Goal: Information Seeking & Learning: Learn about a topic

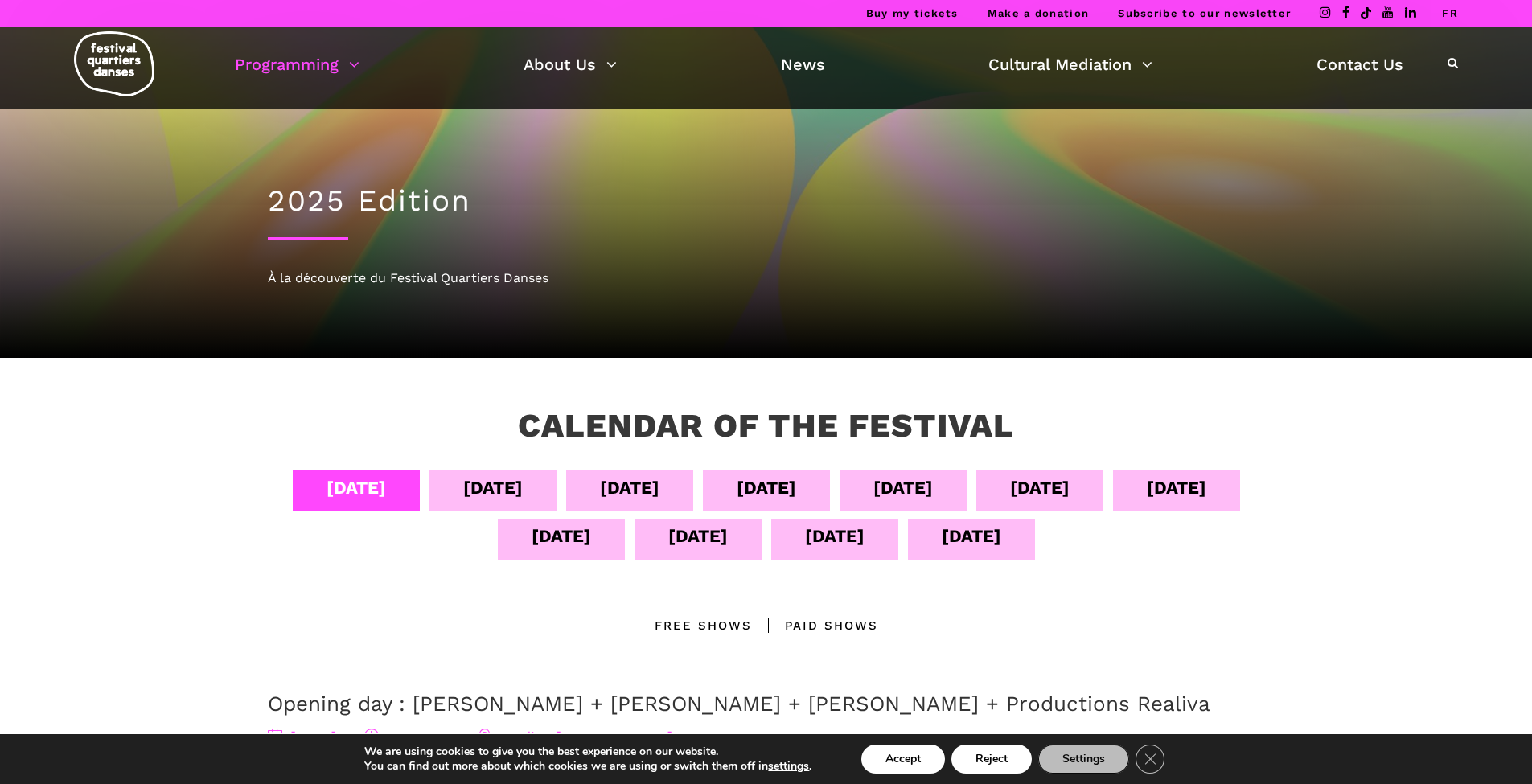
click at [523, 487] on div "[DATE]" at bounding box center [493, 487] width 60 height 28
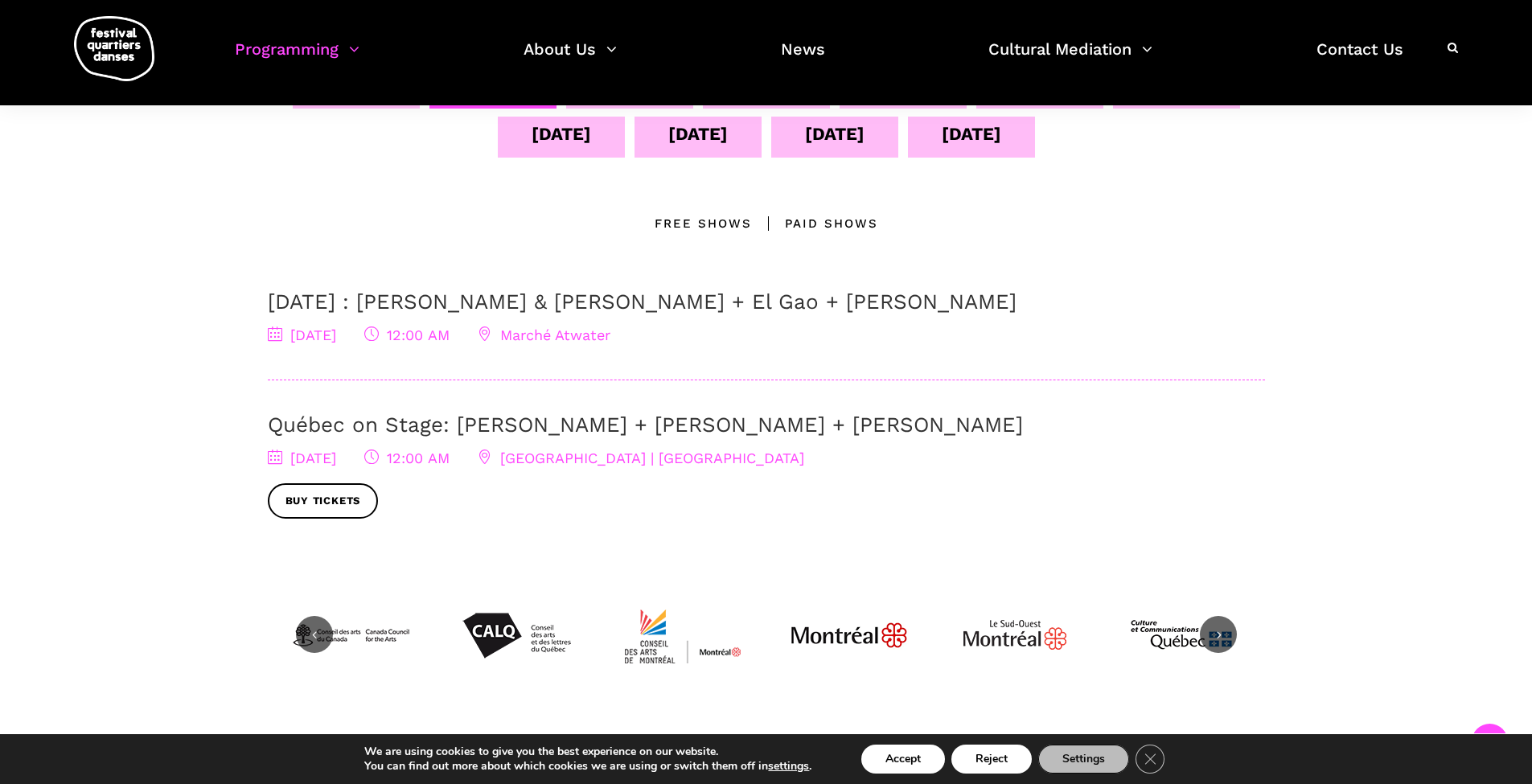
scroll to position [268, 0]
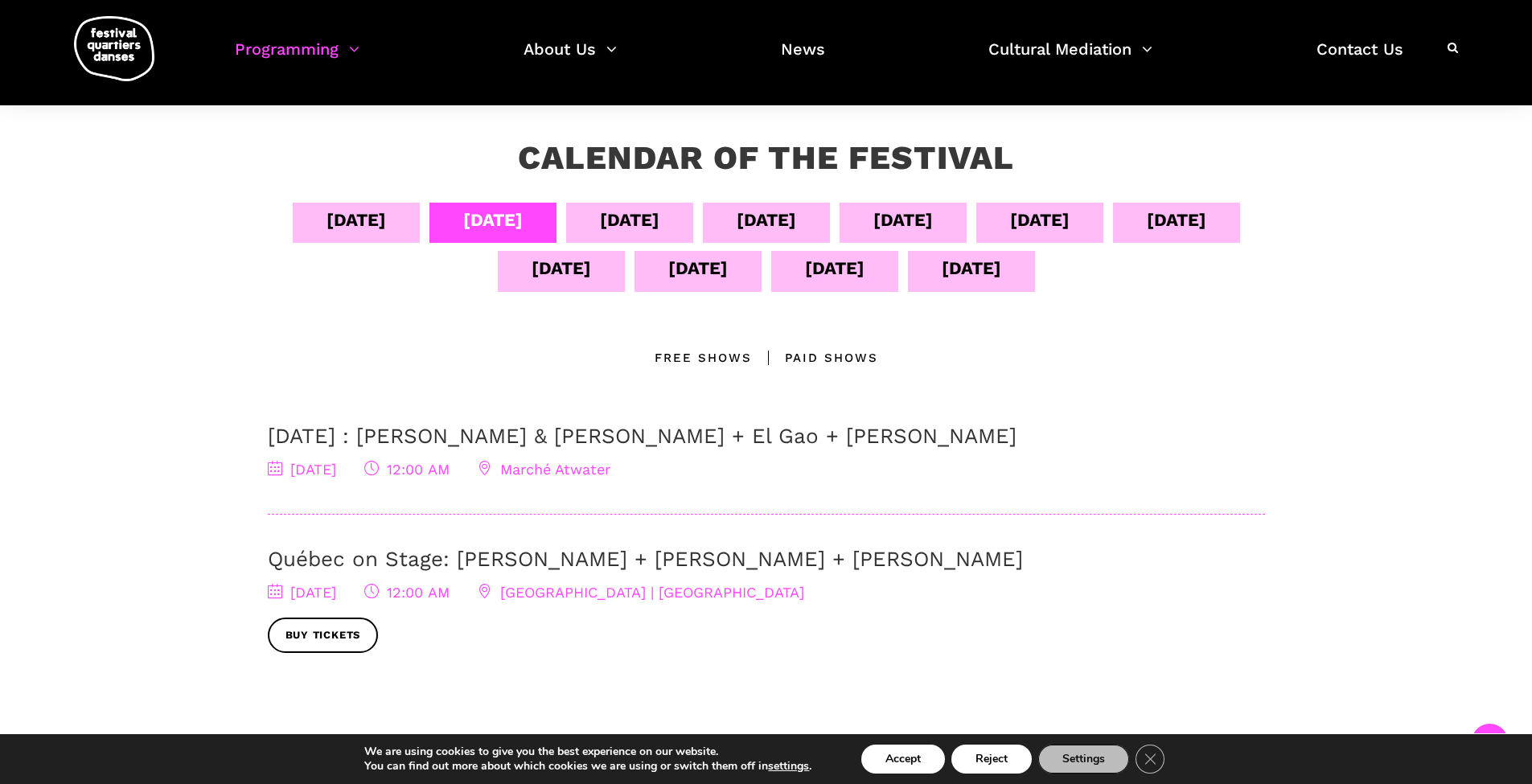
click at [378, 470] on icon at bounding box center [371, 468] width 15 height 15
click at [449, 471] on span "12:00 AM" at bounding box center [407, 469] width 85 height 17
click at [329, 470] on span "[DATE]" at bounding box center [301, 469] width 68 height 17
click at [274, 467] on icon at bounding box center [275, 468] width 15 height 15
click at [336, 464] on span "[DATE]" at bounding box center [301, 469] width 68 height 17
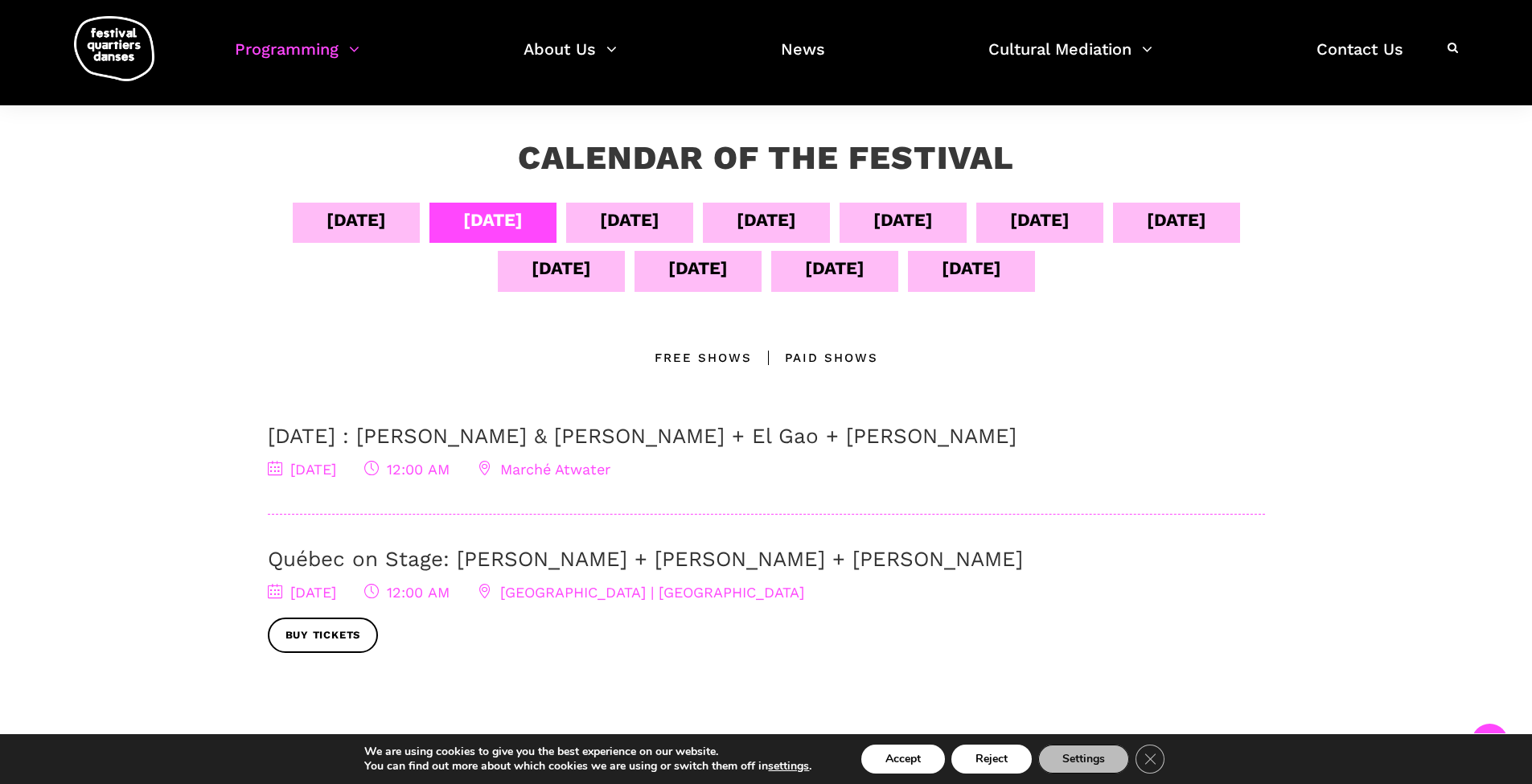
click at [374, 438] on link "[DATE] : [PERSON_NAME] & [PERSON_NAME] + El Gao + [PERSON_NAME]" at bounding box center [642, 436] width 749 height 24
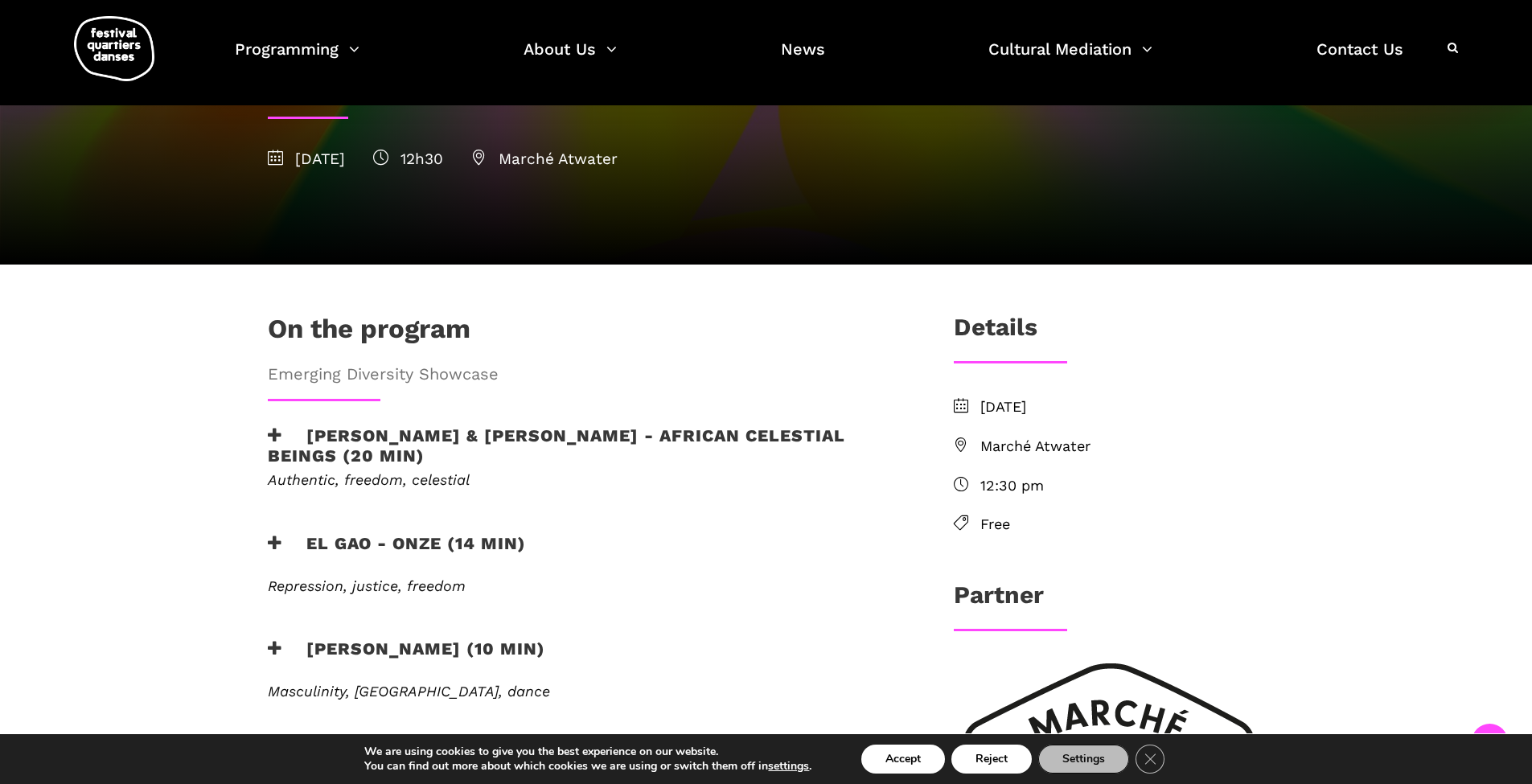
scroll to position [402, 0]
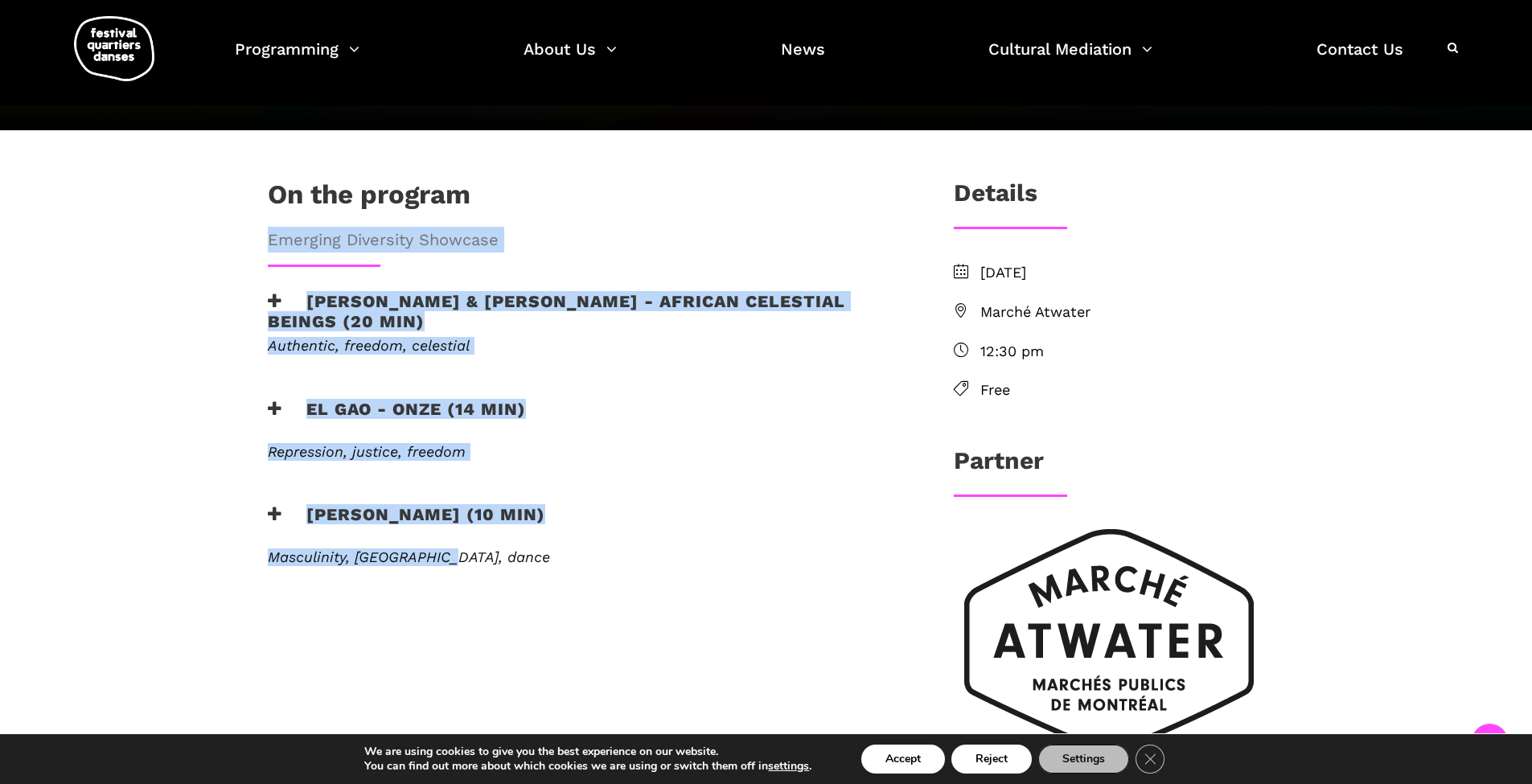
drag, startPoint x: 256, startPoint y: 186, endPoint x: 625, endPoint y: 501, distance: 485.2
click at [625, 501] on div "On the program Emerging Diversity Showcase Athena Lucie Assamba & Leah Danga - …" at bounding box center [584, 395] width 666 height 432
copy div "Emerging Diversity Showcase Athena Lucie Assamba & Leah Danga - African Celesti…"
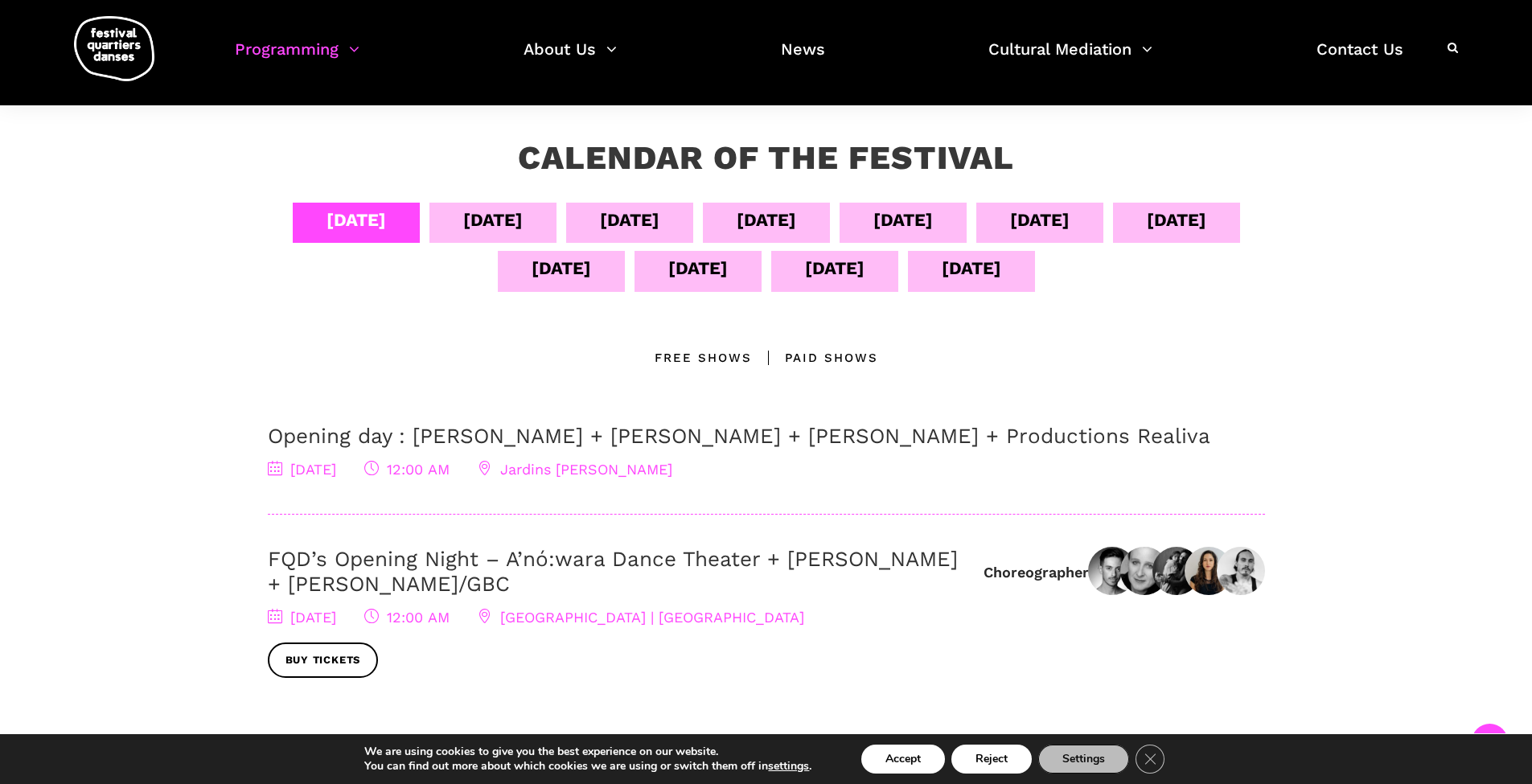
click at [660, 222] on div "[DATE]" at bounding box center [630, 220] width 60 height 28
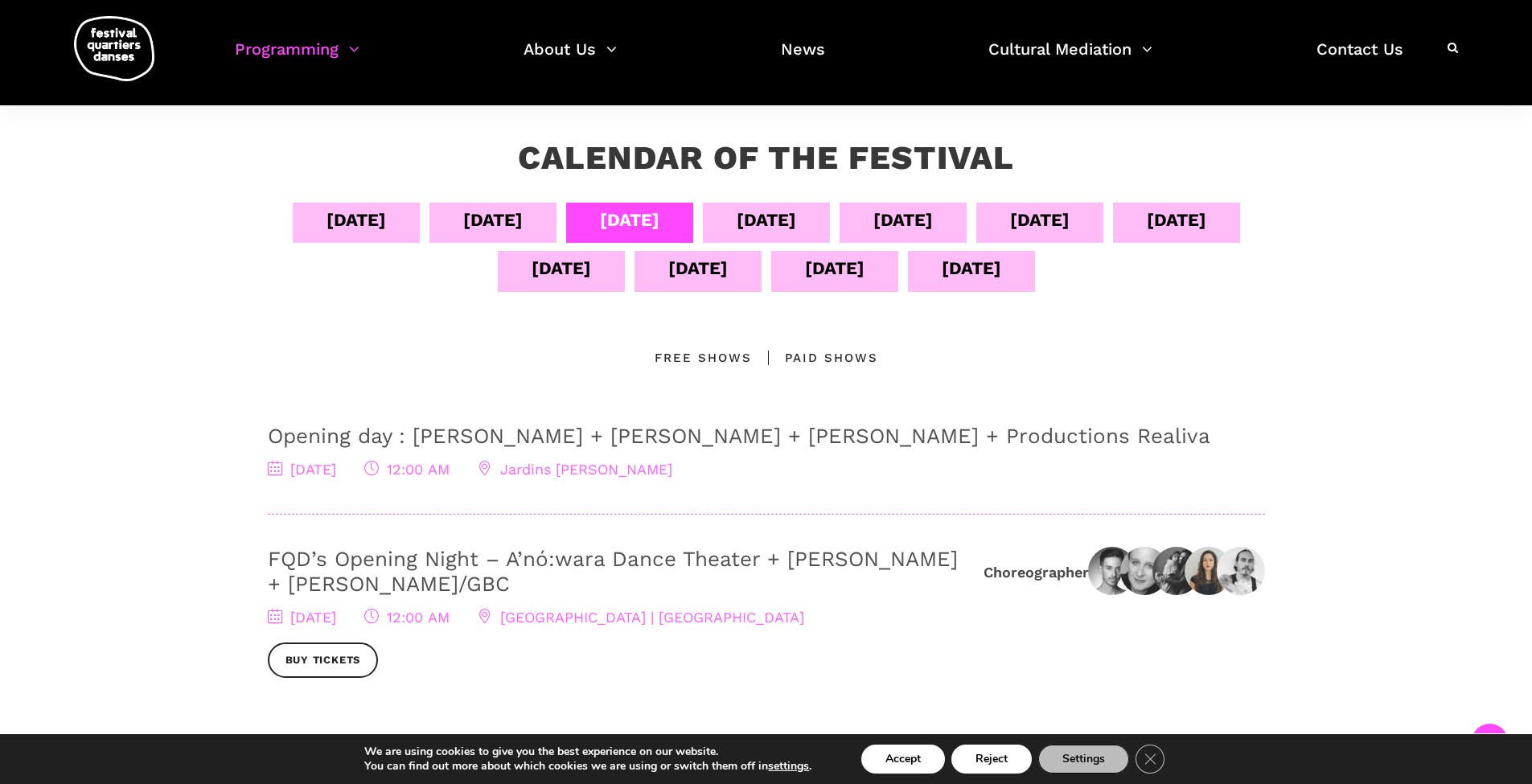
click at [660, 222] on div "[DATE]" at bounding box center [630, 220] width 60 height 28
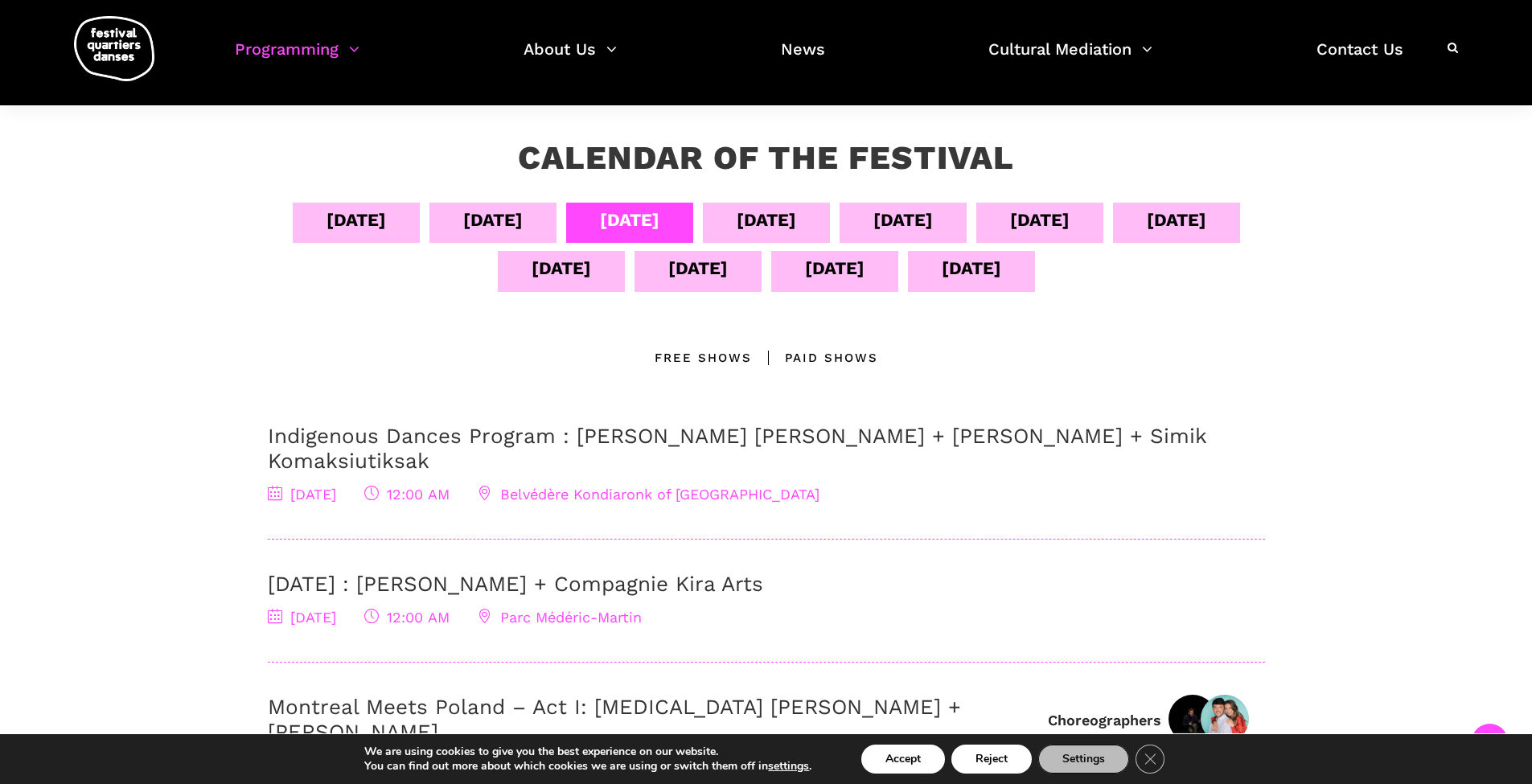
click at [468, 436] on link "Indigenous Dances Program : Marshall Kahente Diabo + Ryleigh Mayo + Simik Komak…" at bounding box center [737, 448] width 938 height 49
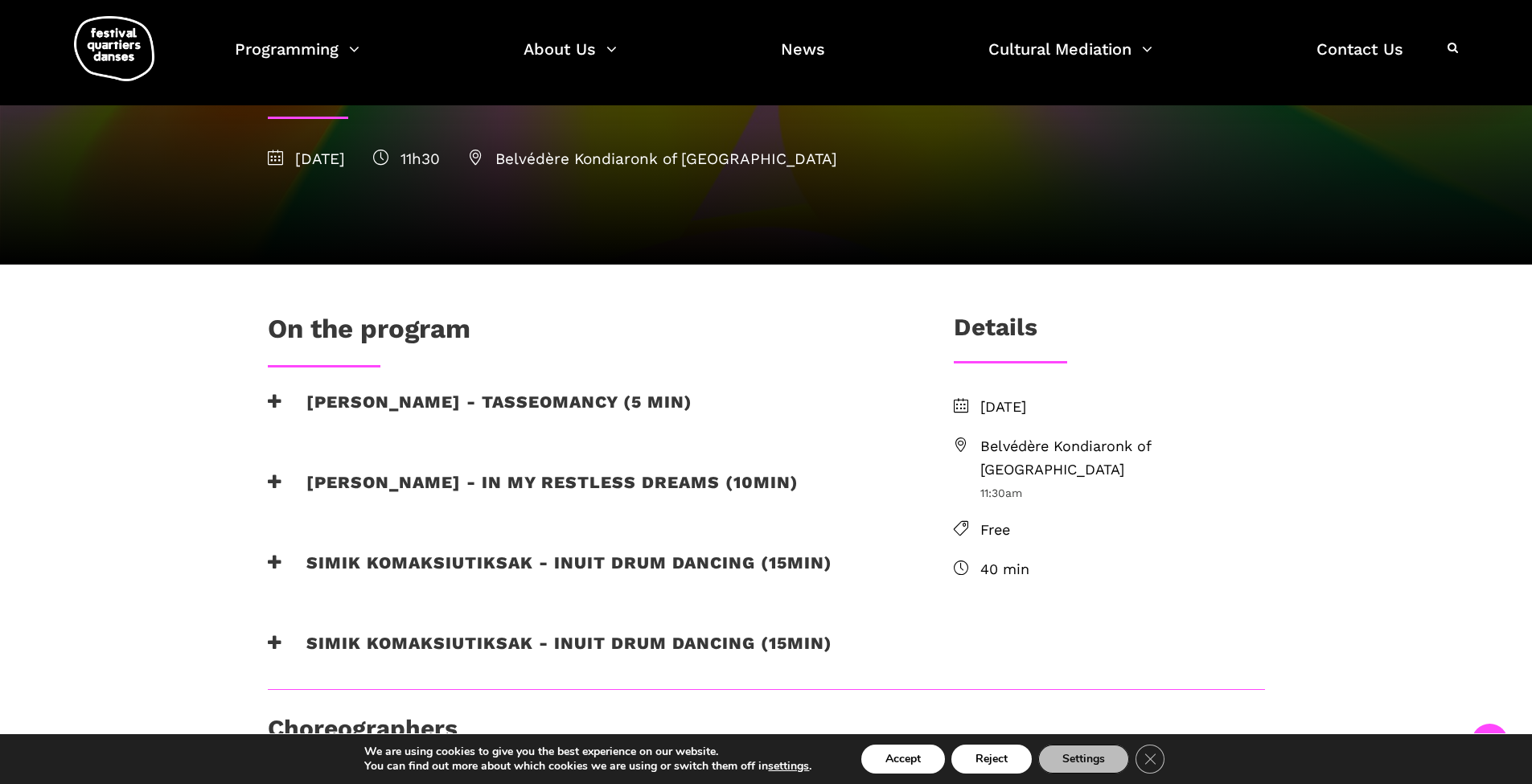
scroll to position [536, 0]
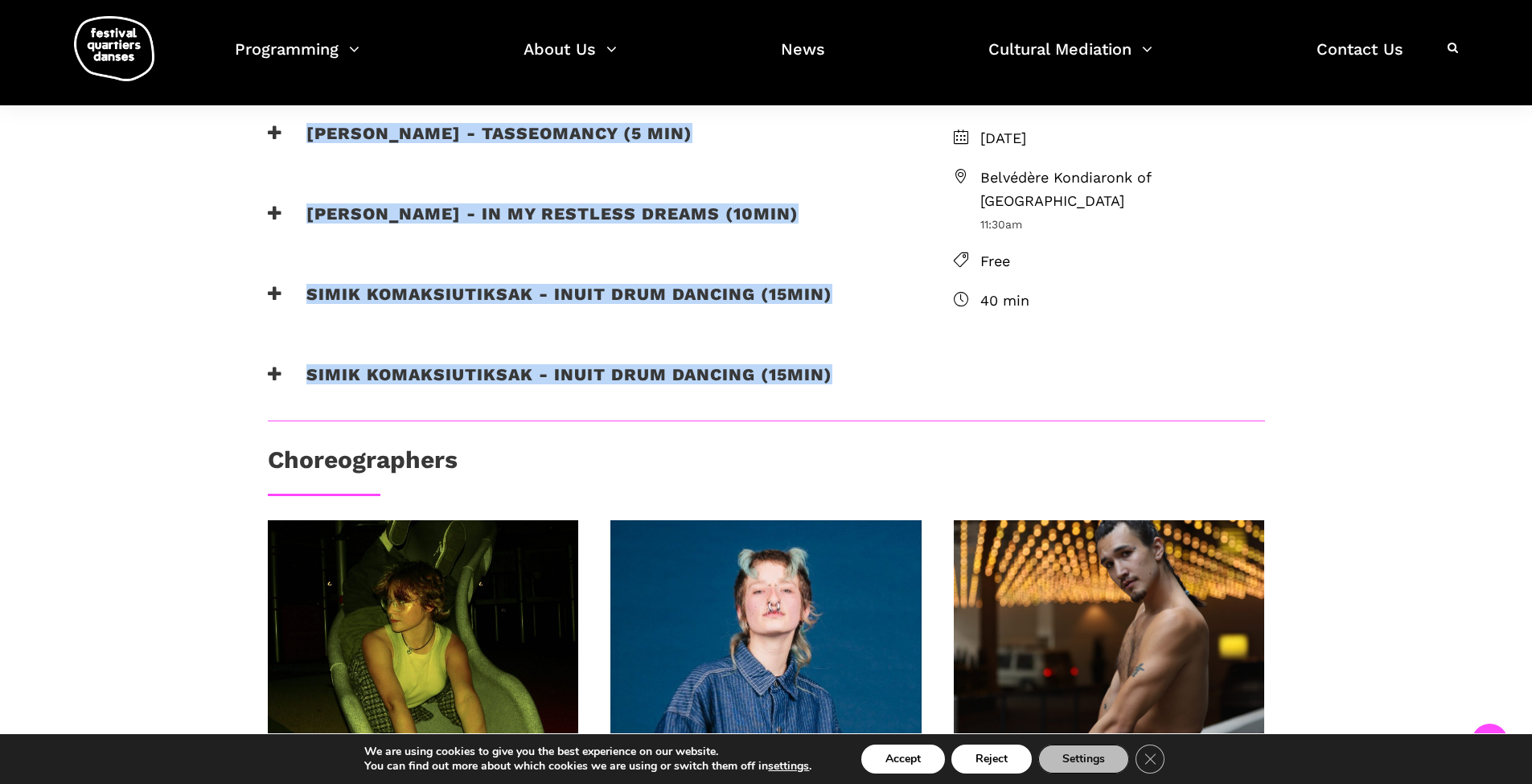
drag, startPoint x: 293, startPoint y: 128, endPoint x: 791, endPoint y: 408, distance: 571.3
click at [791, 408] on div "On the program Marshall Diabo - Tasseomancy (5 min) Chaos, peace, balance Tasse…" at bounding box center [584, 232] width 666 height 377
copy div "Marshall Diabo - Tasseomancy (5 min) Chaos, peace, balance Tasseomancy by chore…"
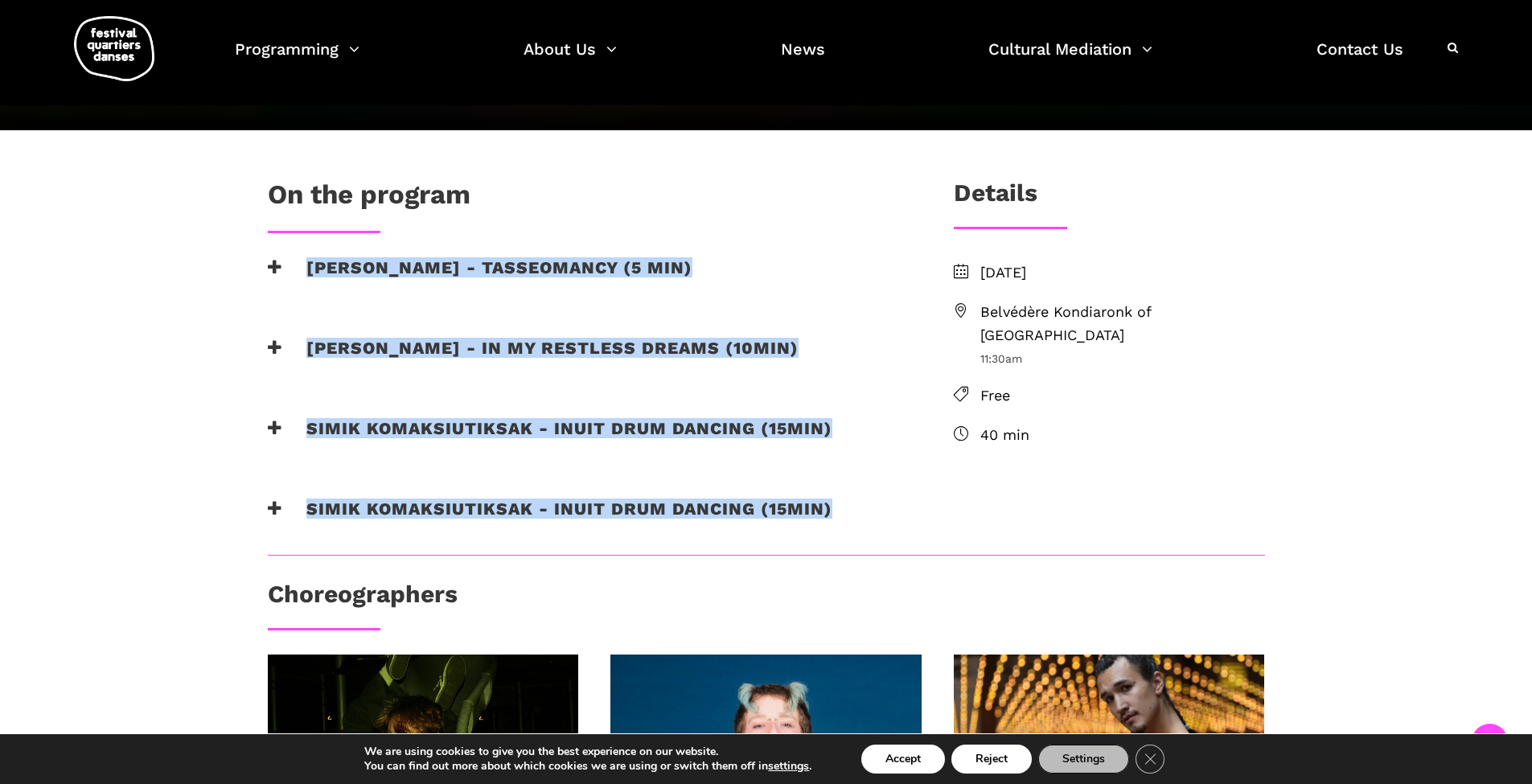
scroll to position [670, 0]
